Goal: Transaction & Acquisition: Purchase product/service

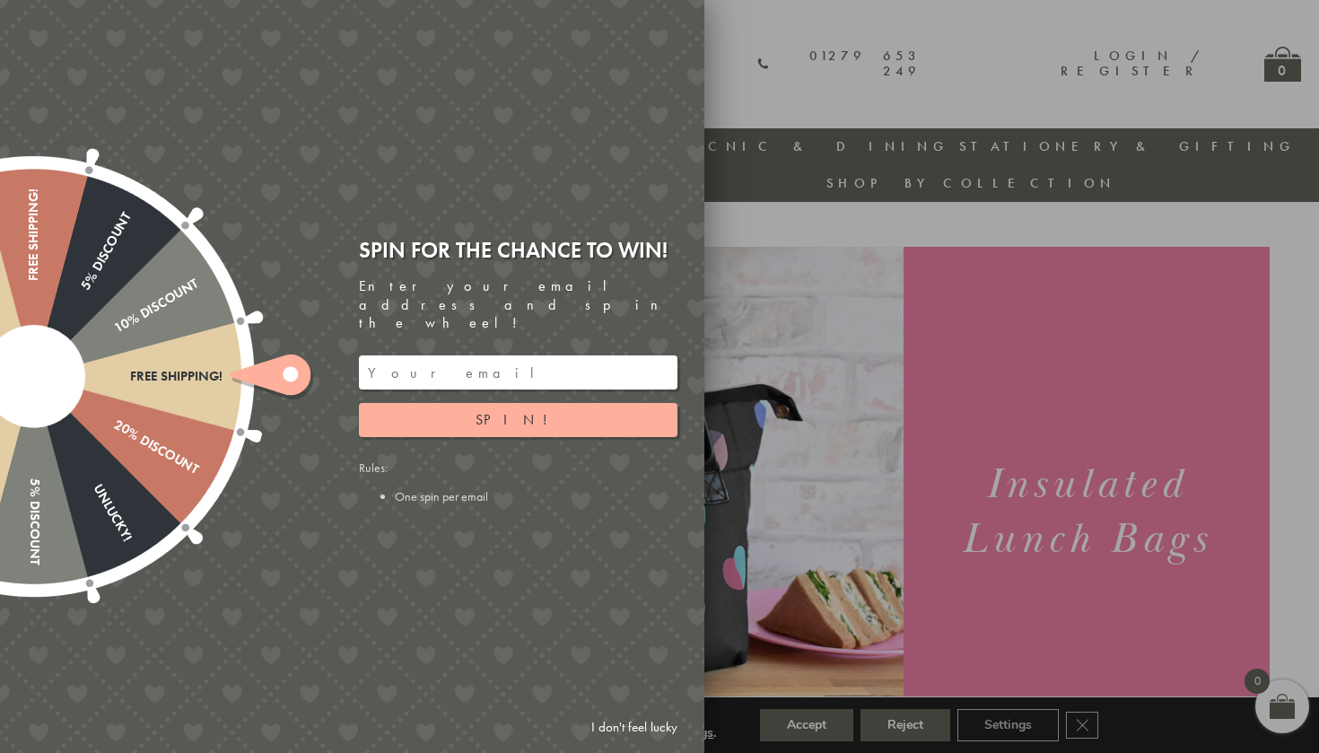
click at [838, 229] on div at bounding box center [659, 376] width 1319 height 753
click at [781, 201] on div at bounding box center [659, 376] width 1319 height 753
click at [635, 722] on link "I don't feel lucky" at bounding box center [634, 727] width 104 height 33
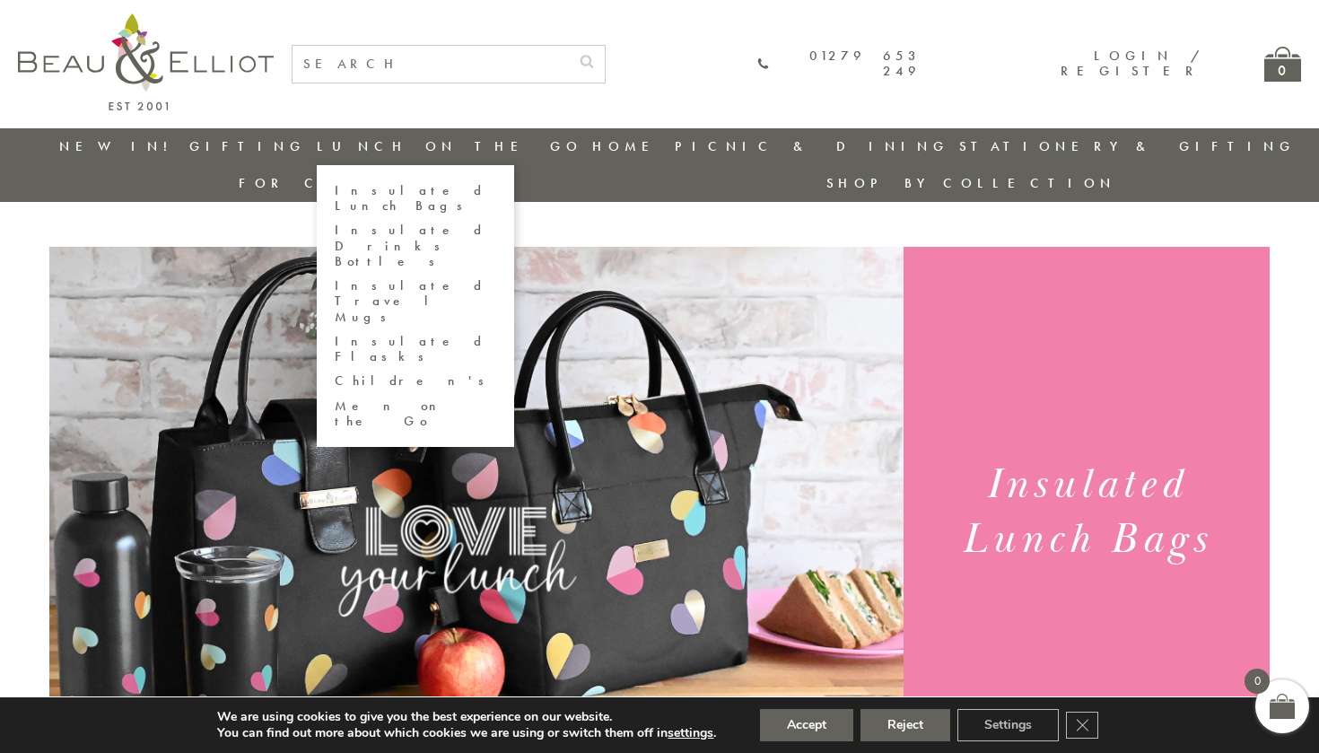
click at [385, 141] on link "Lunch On The Go" at bounding box center [450, 146] width 266 height 18
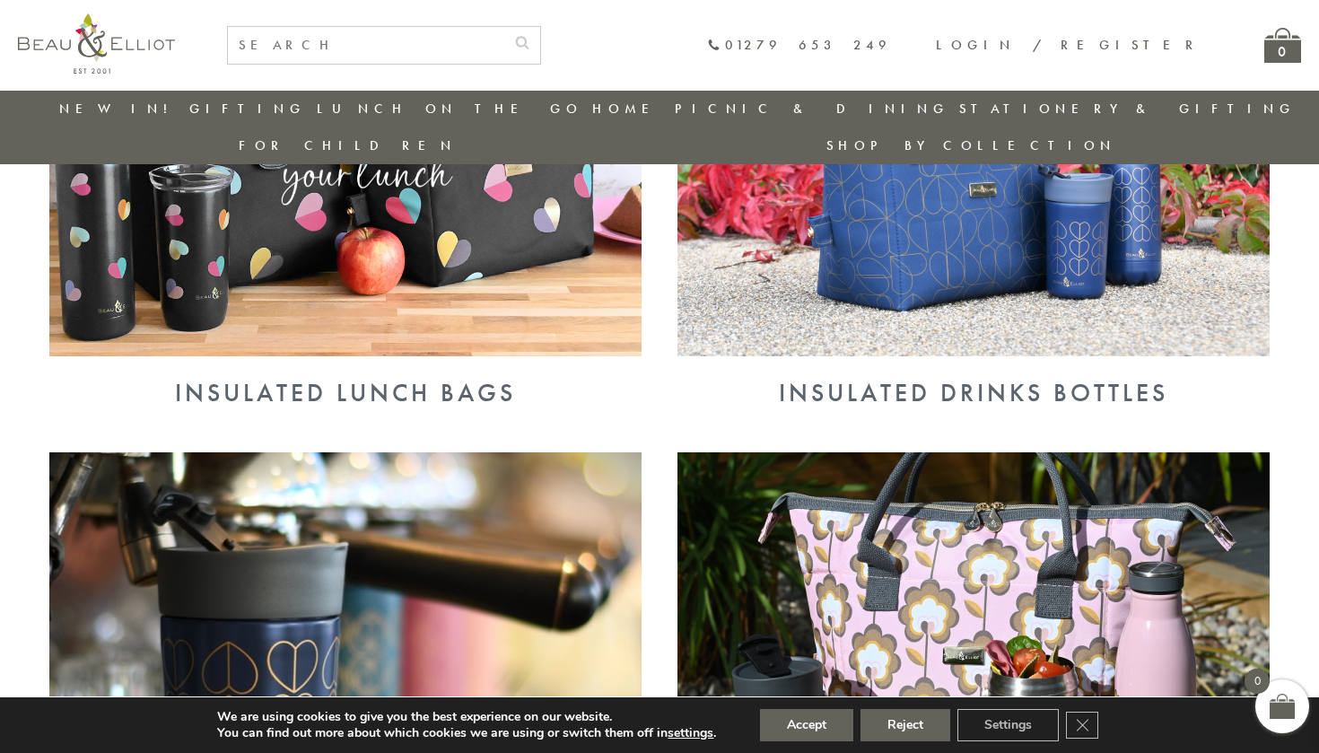
scroll to position [905, 0]
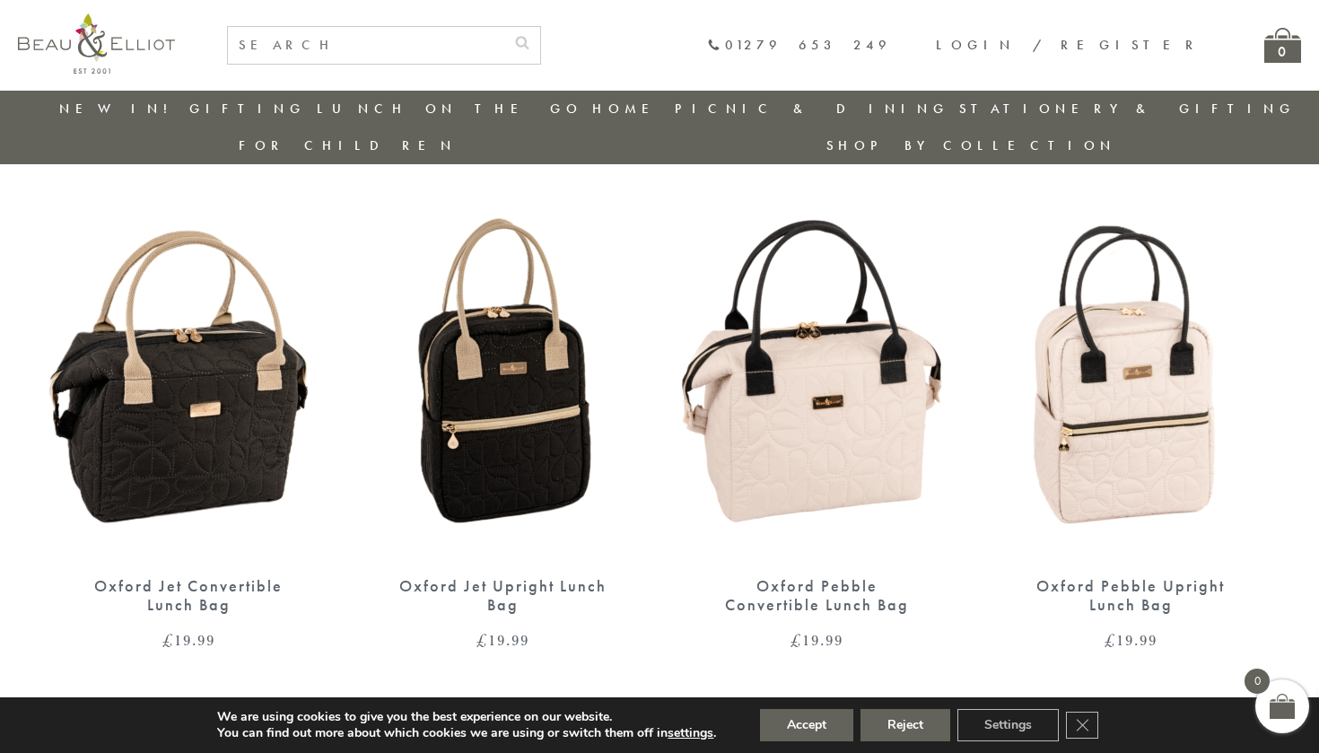
scroll to position [1164, 0]
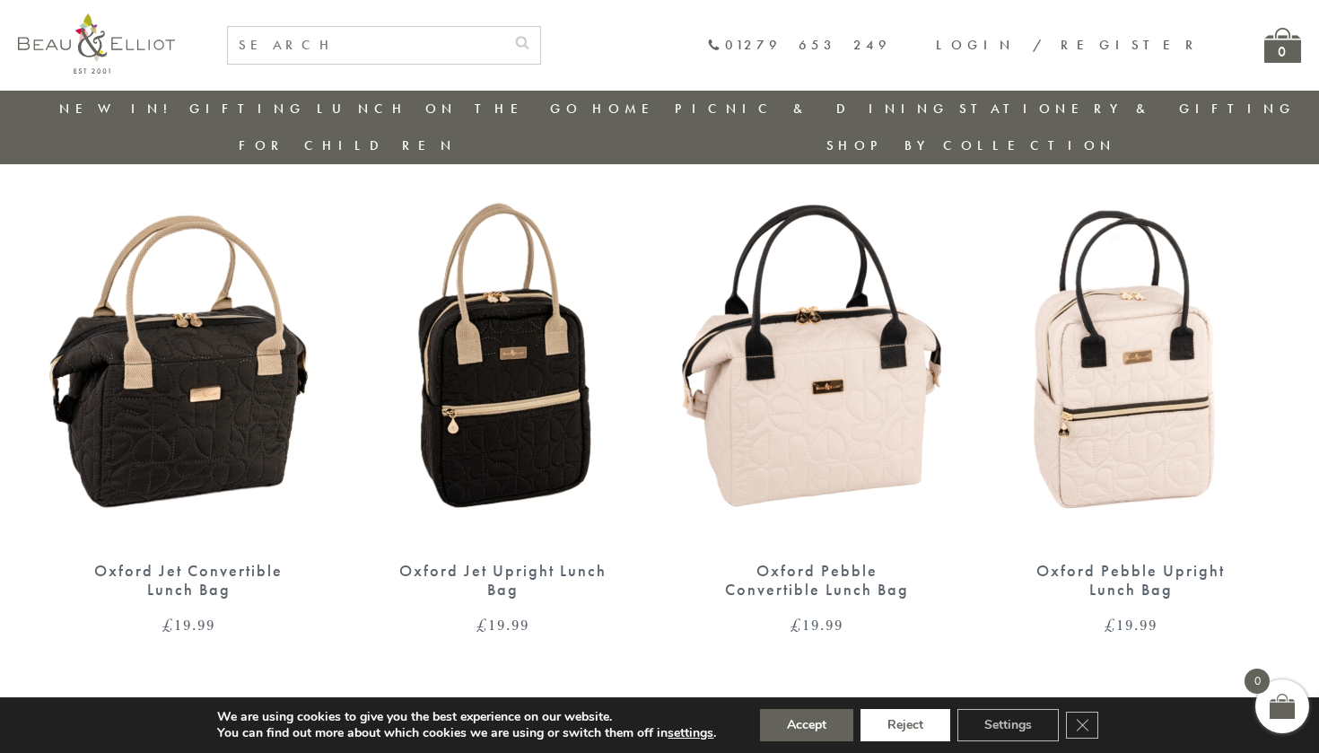
click at [902, 735] on button "Reject" at bounding box center [906, 725] width 90 height 32
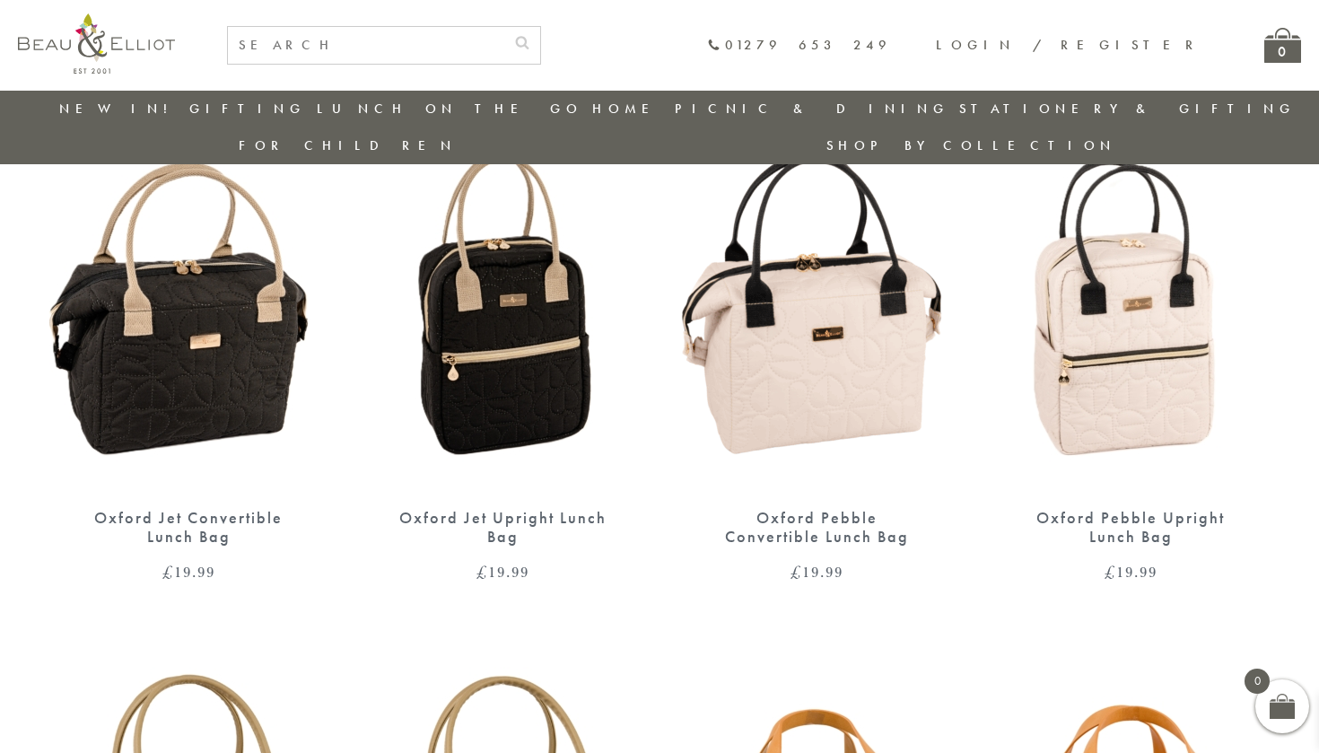
scroll to position [1299, 0]
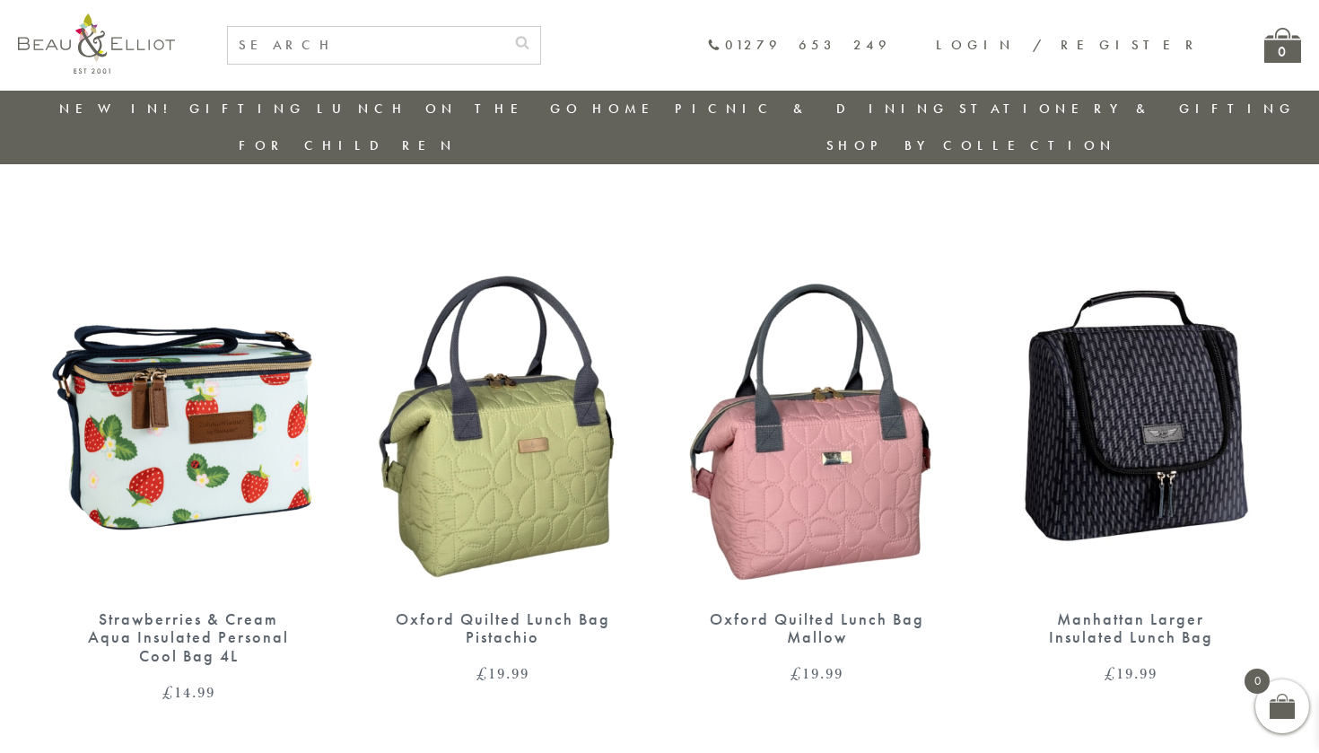
scroll to position [2715, 0]
click at [1149, 404] on img at bounding box center [1131, 411] width 278 height 359
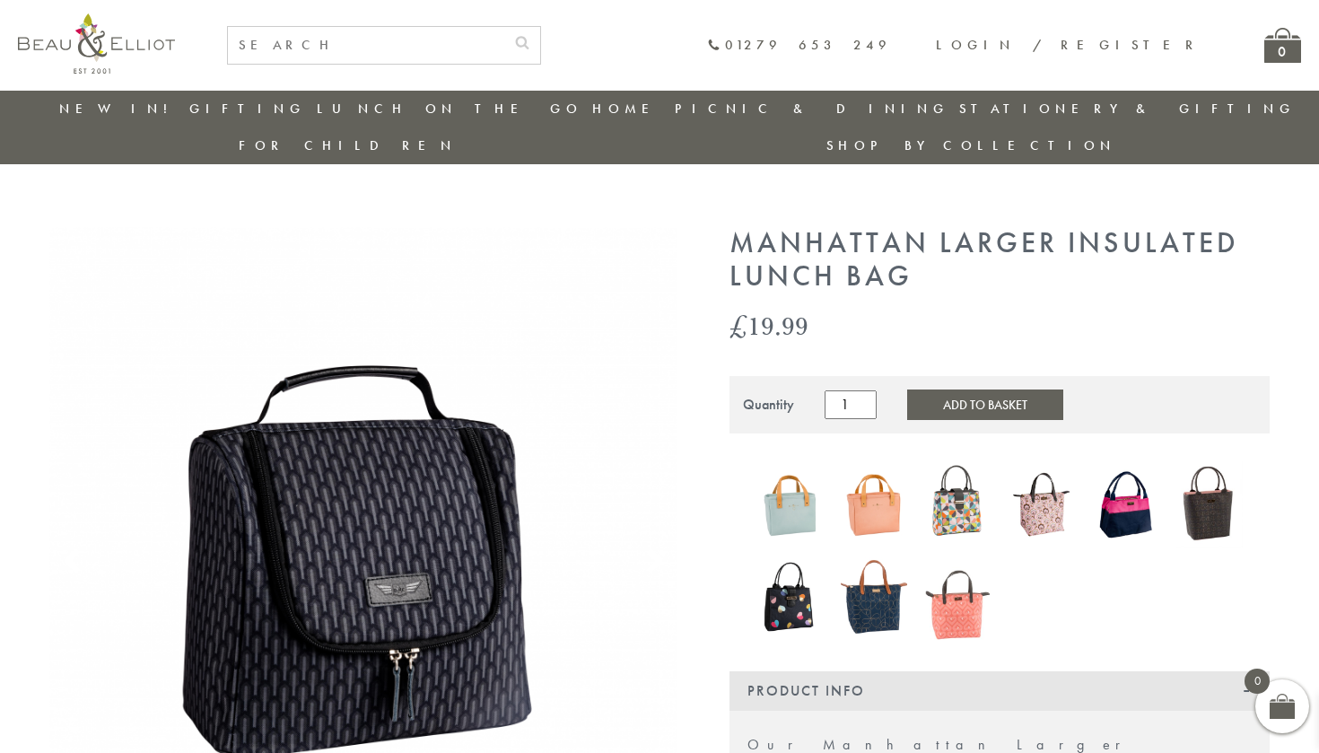
scroll to position [23, 0]
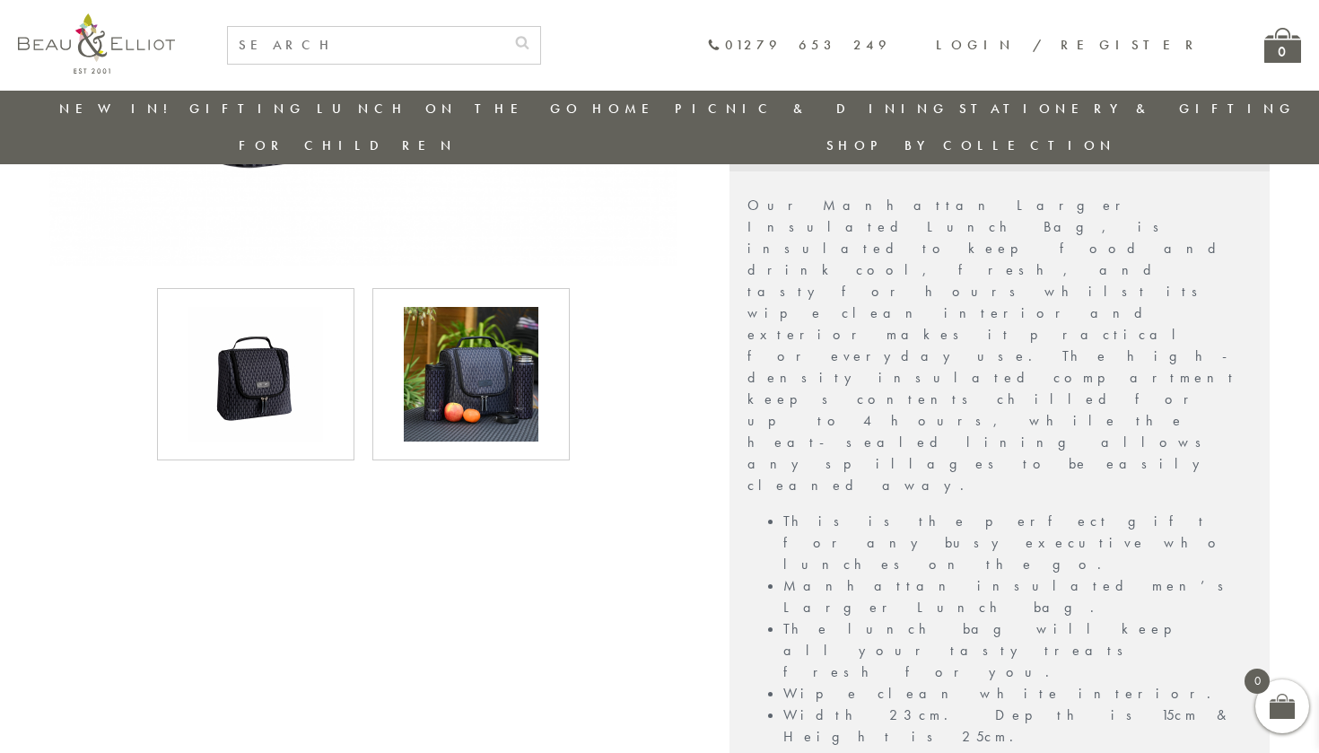
scroll to position [590, 0]
click at [478, 347] on img at bounding box center [471, 374] width 135 height 135
click at [307, 333] on img at bounding box center [255, 374] width 135 height 135
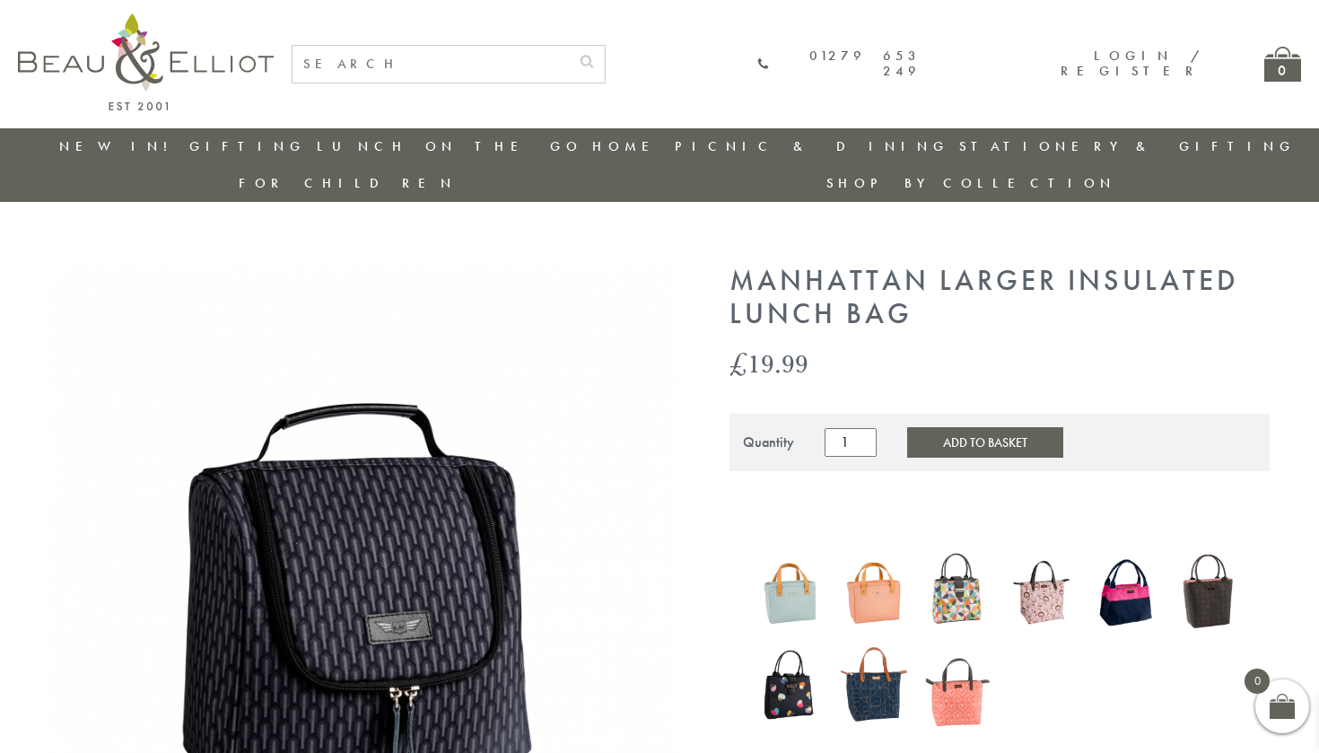
scroll to position [0, 0]
click at [1216, 549] on img at bounding box center [1210, 592] width 66 height 86
